Goal: Task Accomplishment & Management: Manage account settings

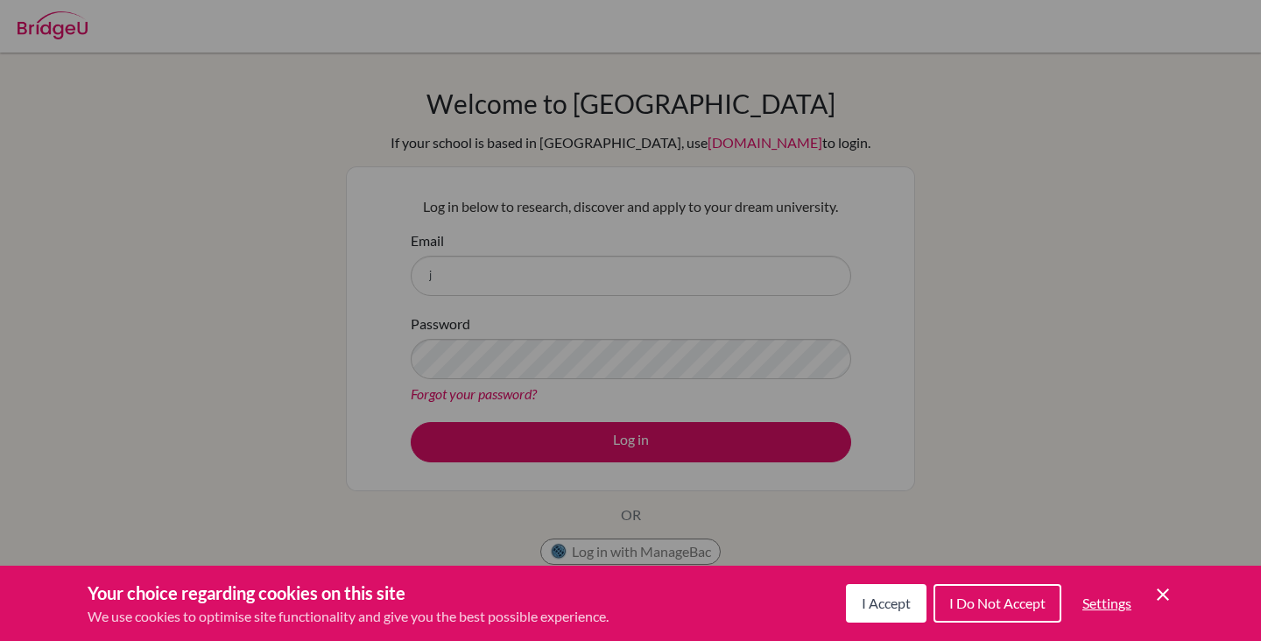
click at [1000, 598] on span "I Do Not Accept" at bounding box center [997, 603] width 96 height 17
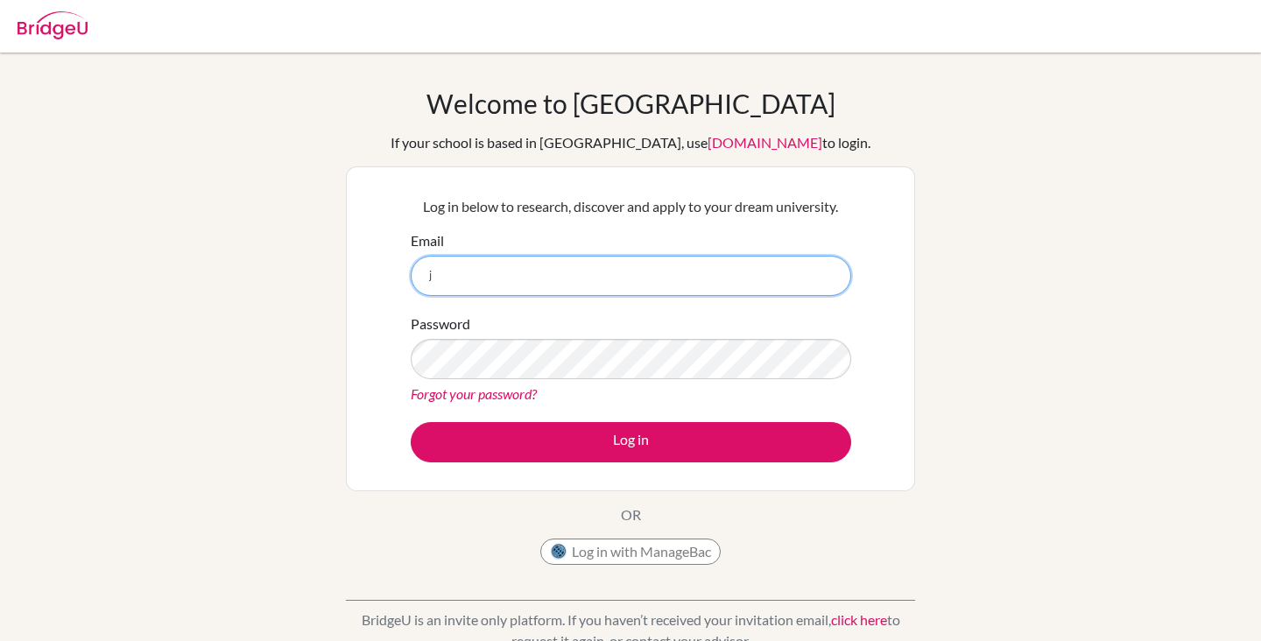
click at [681, 272] on input "j" at bounding box center [631, 276] width 440 height 40
type input "[EMAIL_ADDRESS][DOMAIN_NAME]"
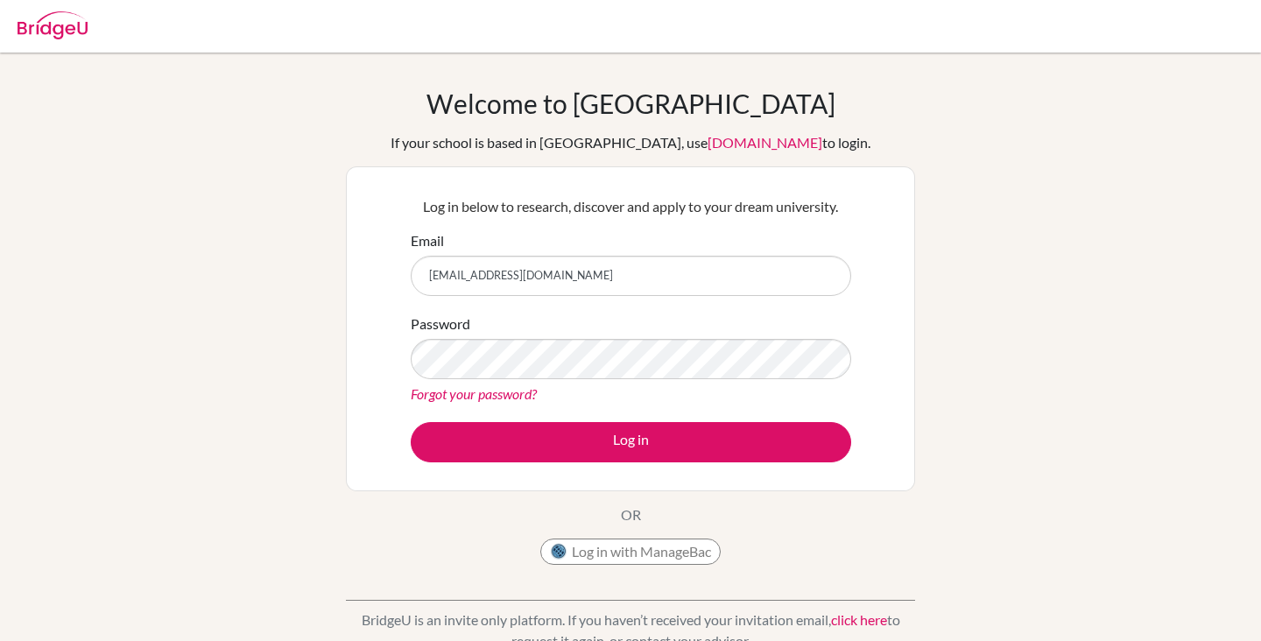
click at [511, 388] on link "Forgot your password?" at bounding box center [474, 393] width 126 height 17
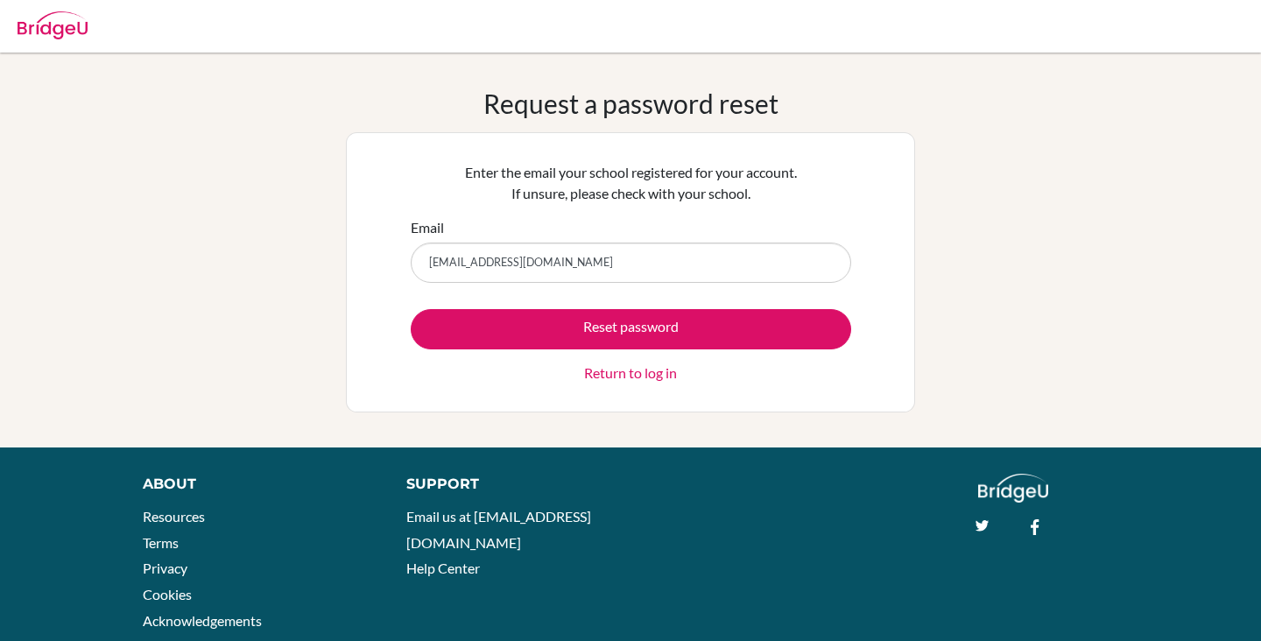
type input "2026jphillips@aislusaka.org"
click at [411, 309] on button "Reset password" at bounding box center [631, 329] width 440 height 40
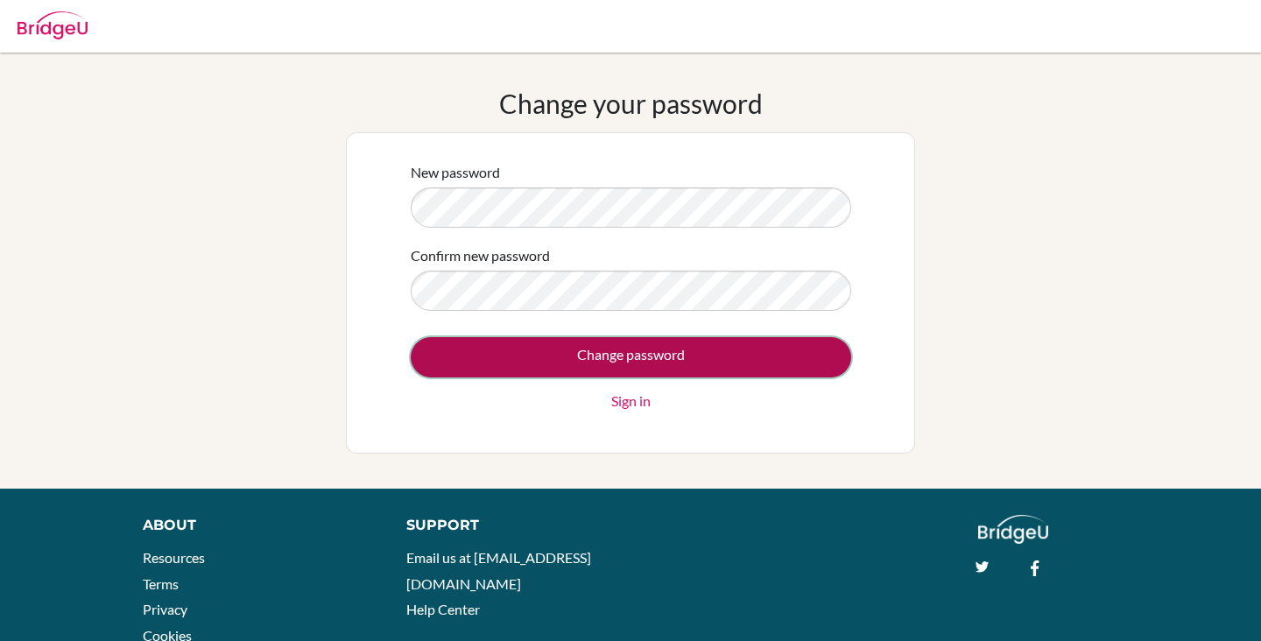
click at [770, 354] on input "Change password" at bounding box center [631, 357] width 440 height 40
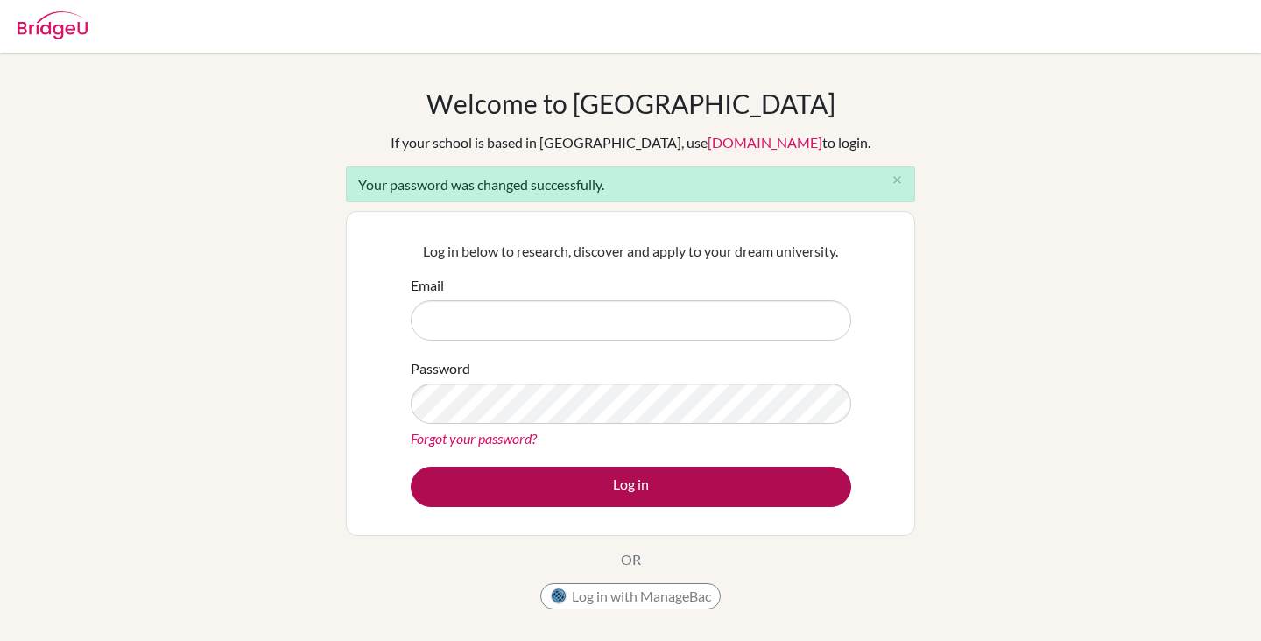
type input "[EMAIL_ADDRESS][DOMAIN_NAME]"
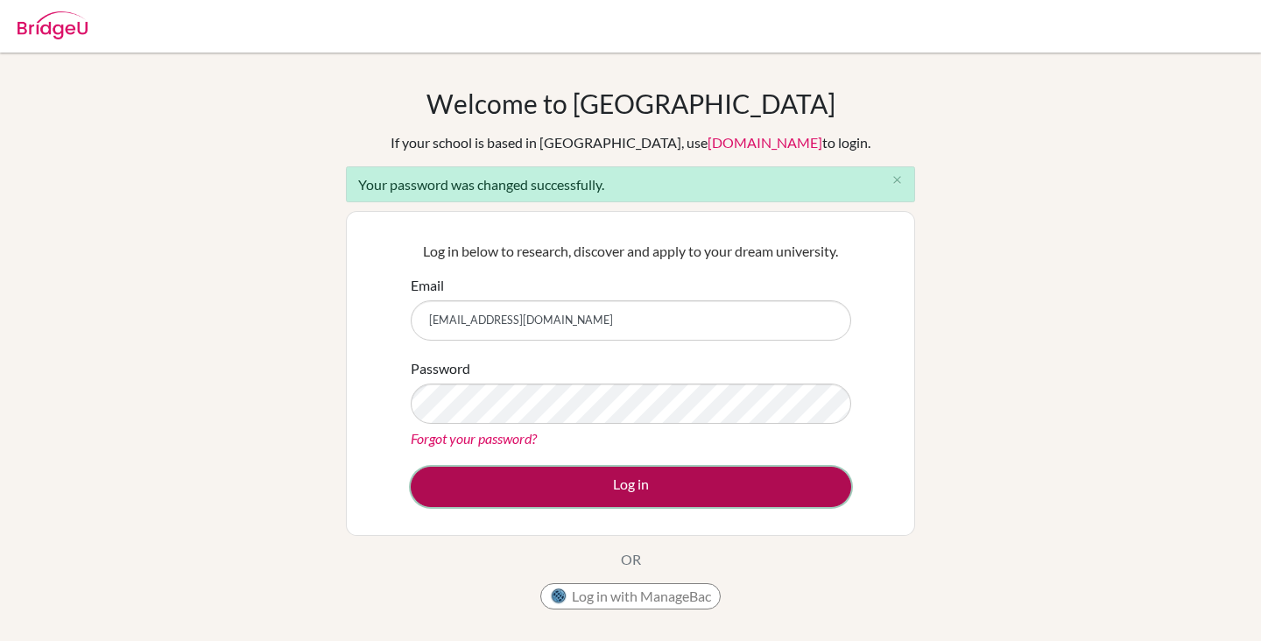
click at [675, 481] on button "Log in" at bounding box center [631, 487] width 440 height 40
